Goal: Information Seeking & Learning: Check status

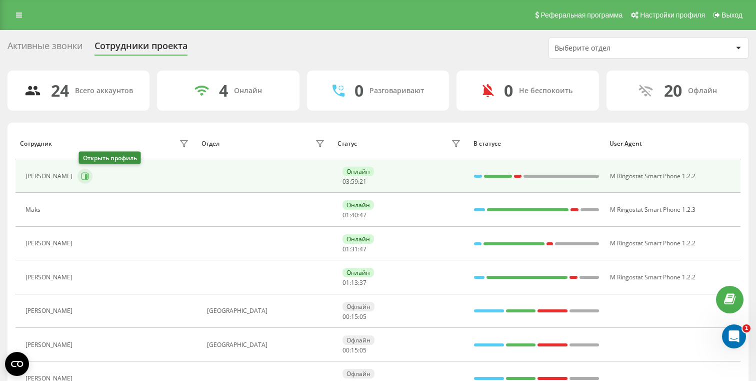
click at [89, 173] on icon at bounding box center [85, 176] width 8 height 8
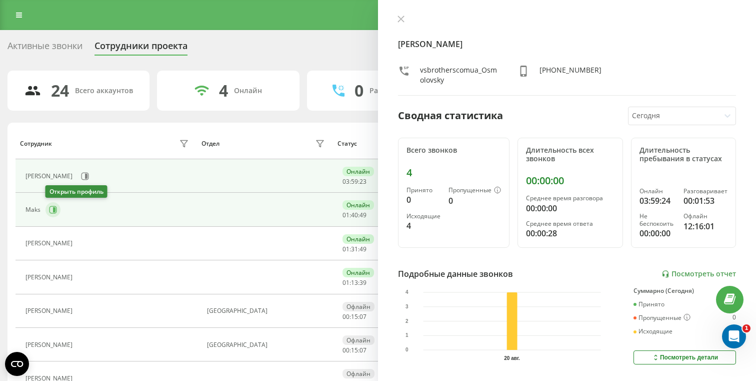
click at [51, 211] on icon at bounding box center [53, 210] width 8 height 8
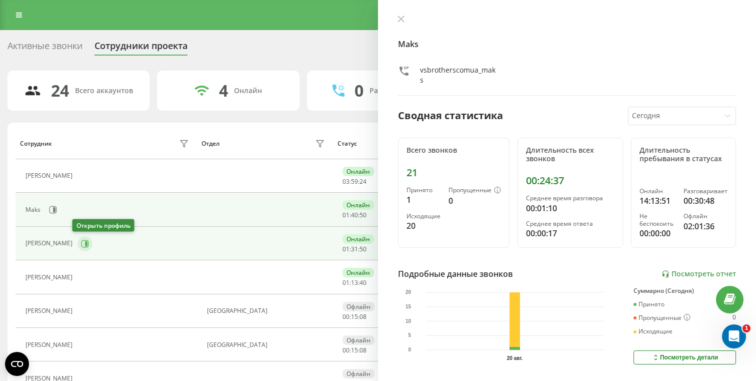
click at [81, 244] on icon at bounding box center [85, 244] width 8 height 8
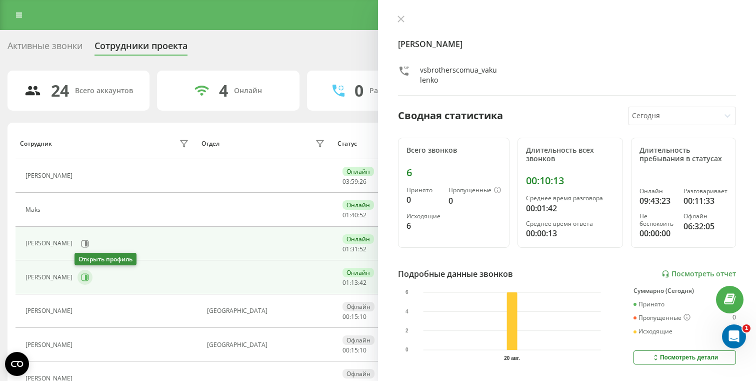
click at [81, 275] on icon at bounding box center [85, 277] width 8 height 8
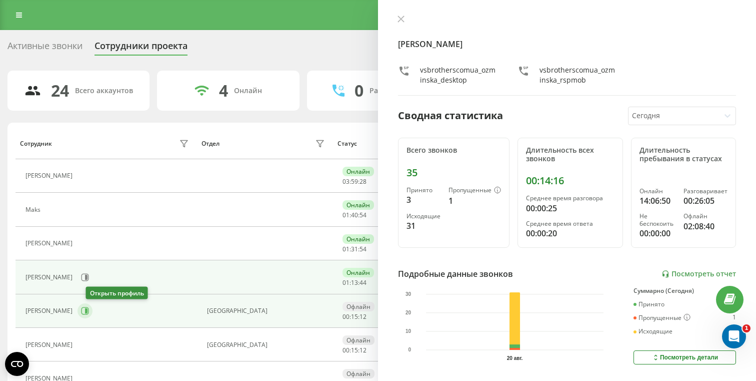
click at [93, 315] on button at bounding box center [85, 310] width 15 height 15
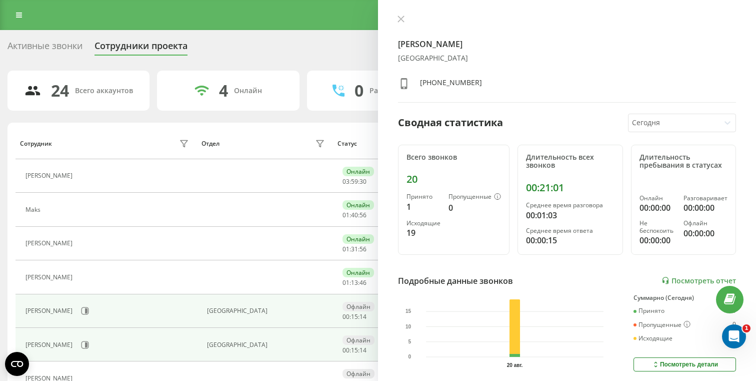
click at [89, 336] on div "[PERSON_NAME]" at bounding box center [109, 344] width 166 height 17
click at [86, 340] on button at bounding box center [85, 344] width 15 height 15
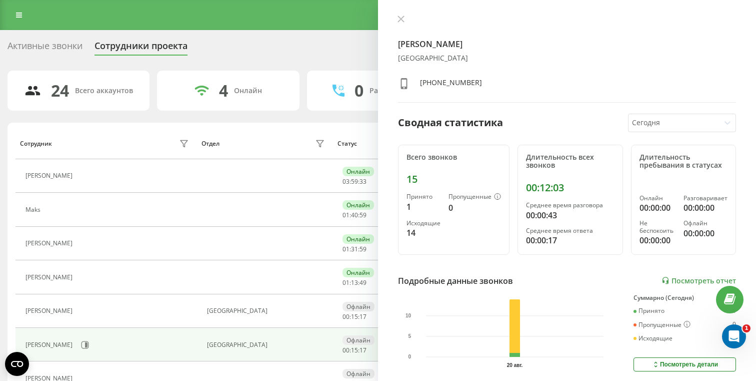
click at [398, 13] on div "Yakovets Kristina Киев +380638804185 Сводная статистика Сегодня Всего звонков 1…" at bounding box center [567, 190] width 378 height 381
click at [398, 16] on icon at bounding box center [401, 19] width 7 height 7
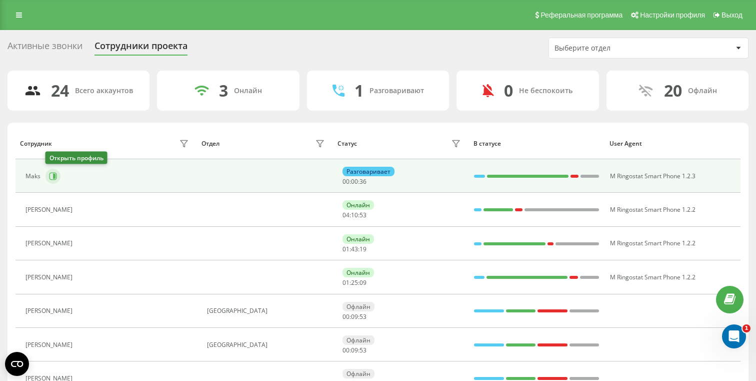
click at [51, 175] on icon at bounding box center [53, 176] width 8 height 8
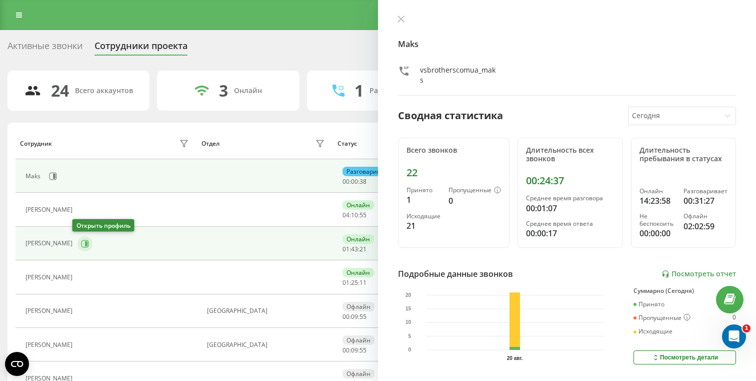
click at [78, 241] on button at bounding box center [85, 243] width 15 height 15
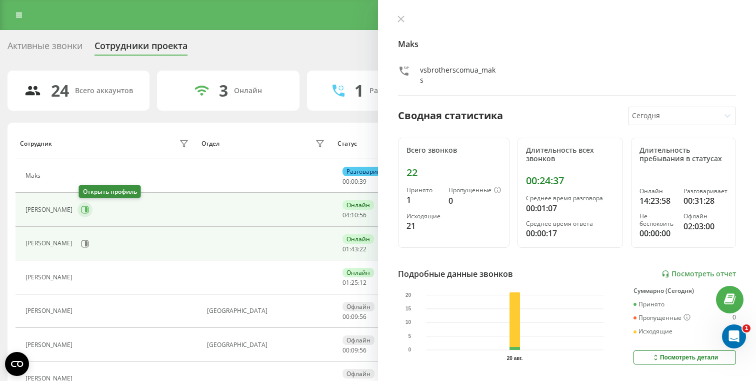
click at [87, 209] on icon at bounding box center [86, 209] width 3 height 5
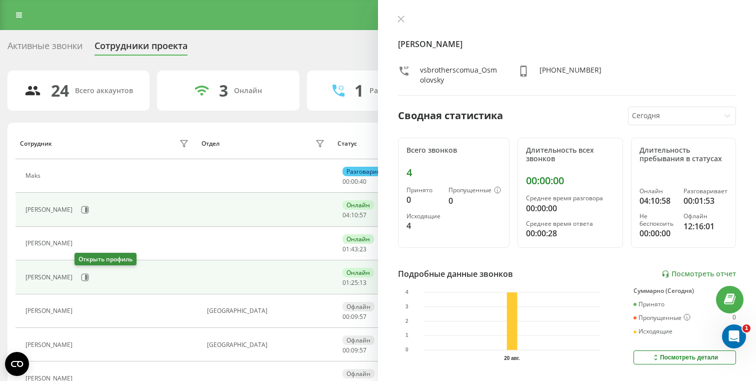
click at [90, 275] on div "[PERSON_NAME]" at bounding box center [109, 277] width 166 height 17
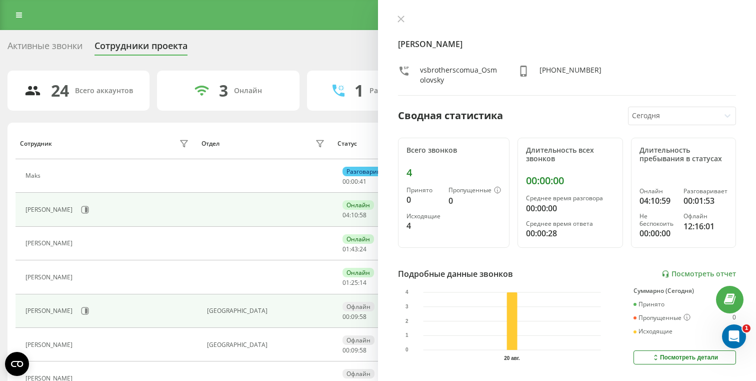
click at [97, 319] on div "[PERSON_NAME]" at bounding box center [109, 310] width 166 height 17
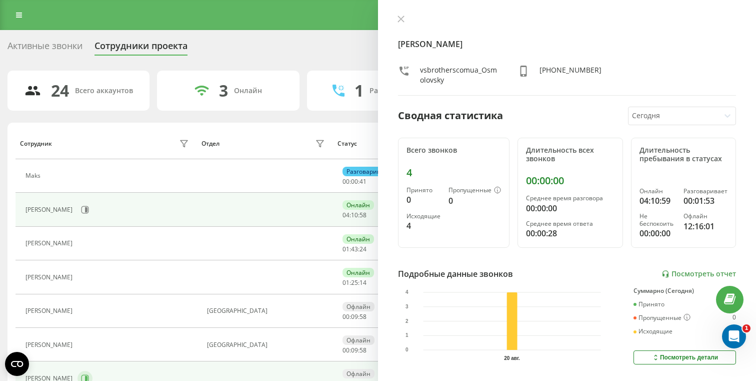
click at [93, 373] on button at bounding box center [85, 378] width 15 height 15
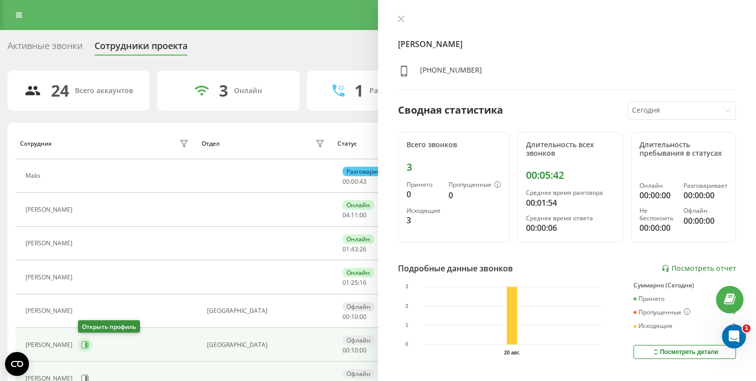
click at [85, 345] on icon at bounding box center [85, 345] width 8 height 8
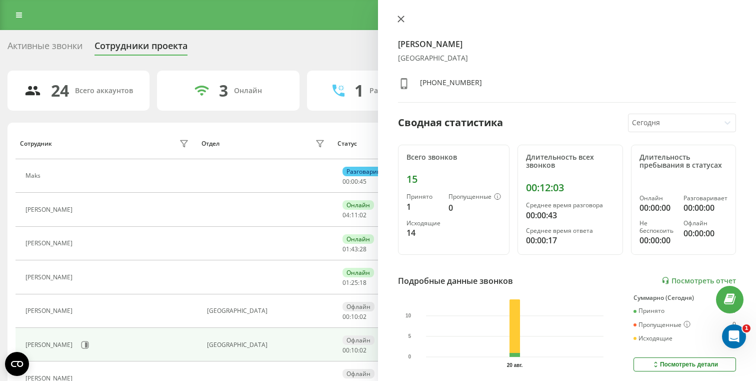
click at [400, 19] on icon at bounding box center [401, 19] width 7 height 7
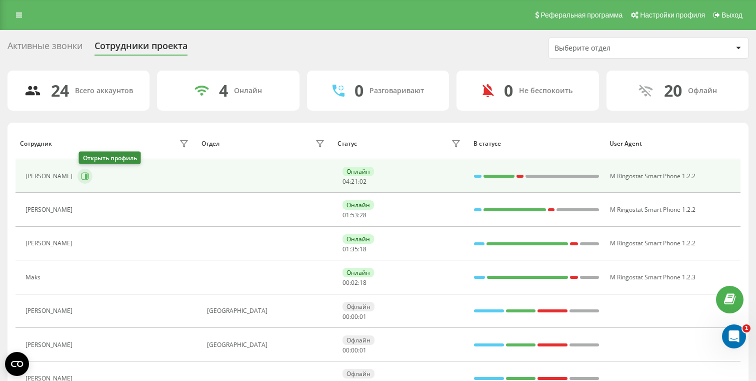
click at [85, 179] on icon at bounding box center [85, 176] width 8 height 8
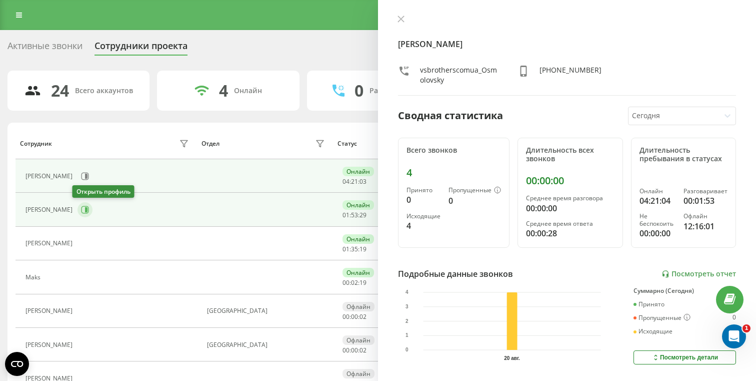
click at [81, 211] on icon at bounding box center [85, 210] width 8 height 8
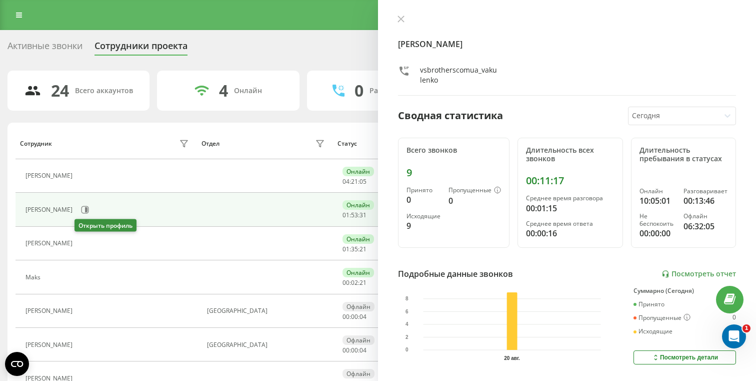
click at [78, 242] on button at bounding box center [84, 245] width 12 height 14
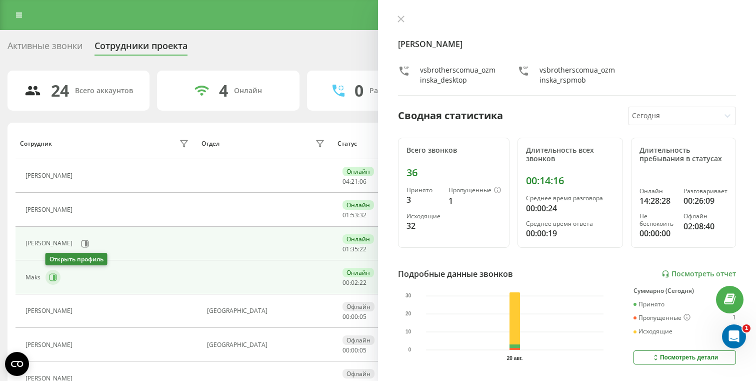
click at [54, 280] on icon at bounding box center [54, 277] width 8 height 8
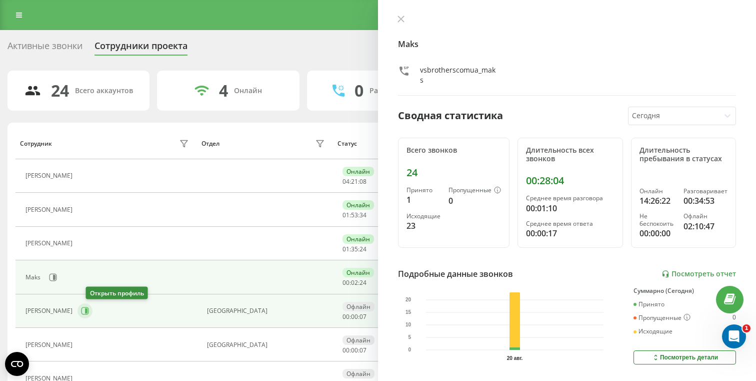
click at [93, 306] on button at bounding box center [85, 310] width 15 height 15
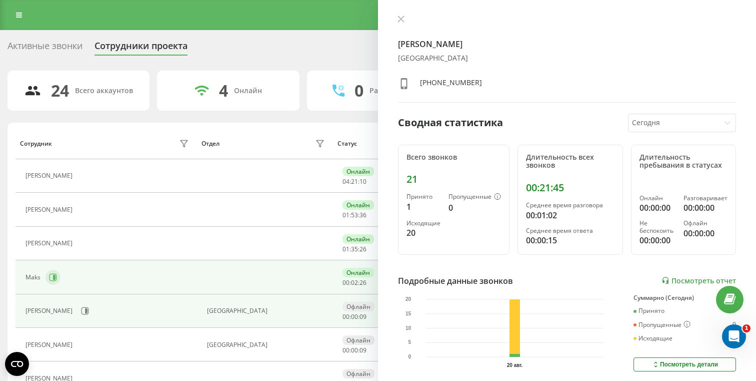
click at [56, 277] on icon at bounding box center [54, 277] width 8 height 8
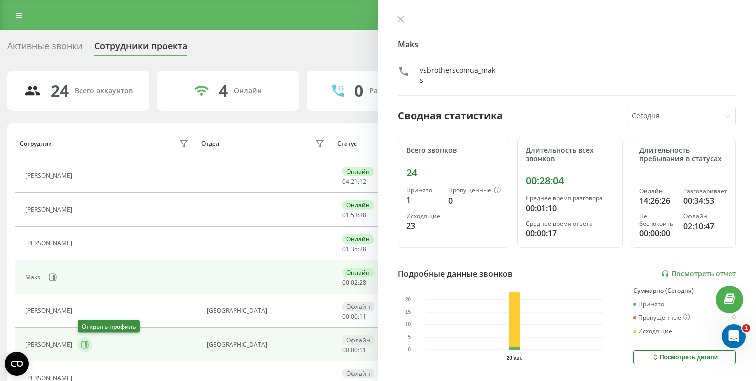
click at [80, 345] on button at bounding box center [85, 344] width 15 height 15
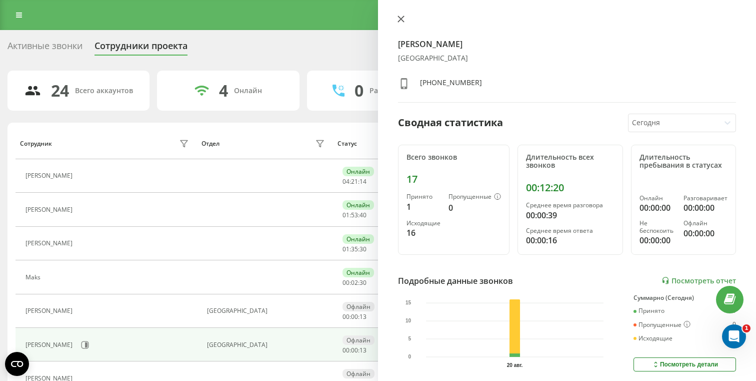
click at [402, 22] on icon at bounding box center [401, 19] width 7 height 7
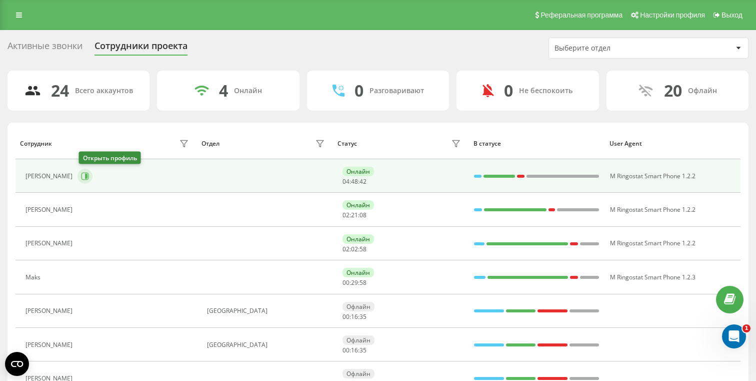
click at [81, 173] on button at bounding box center [85, 176] width 15 height 15
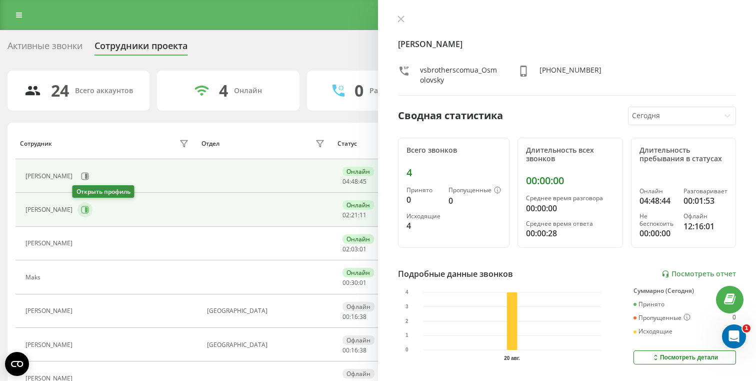
click at [81, 211] on icon at bounding box center [85, 210] width 8 height 8
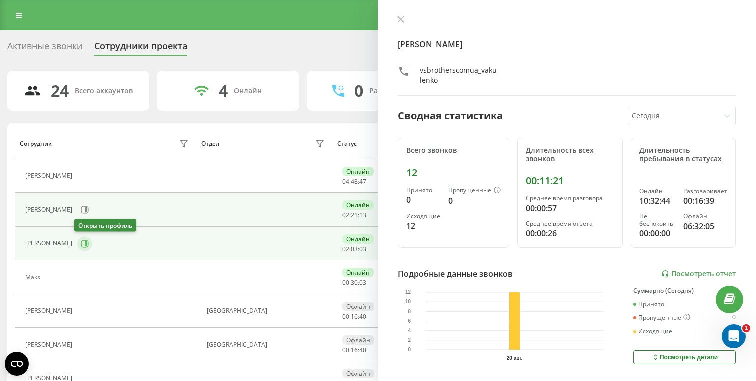
click at [83, 240] on icon at bounding box center [86, 244] width 8 height 8
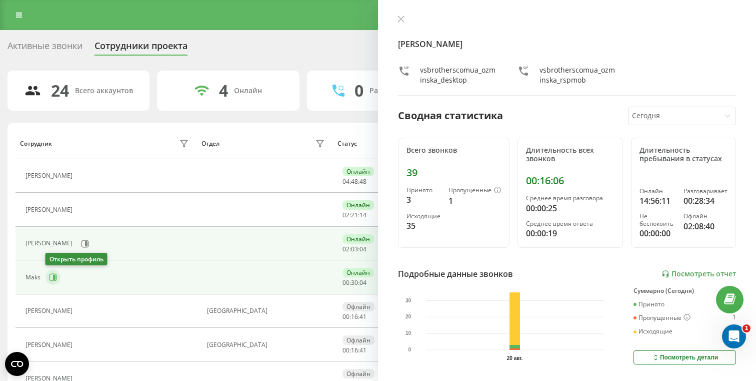
click at [56, 274] on icon at bounding box center [53, 277] width 8 height 8
